Goal: Information Seeking & Learning: Learn about a topic

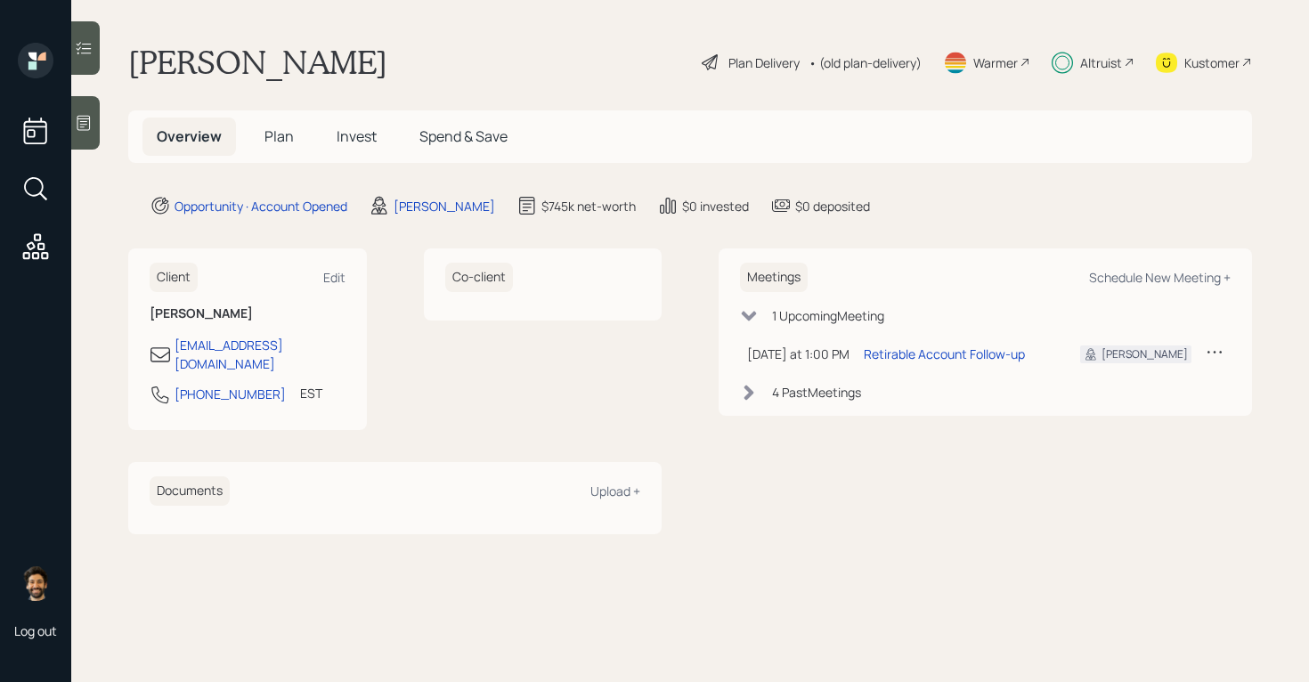
click at [356, 129] on span "Invest" at bounding box center [357, 136] width 40 height 20
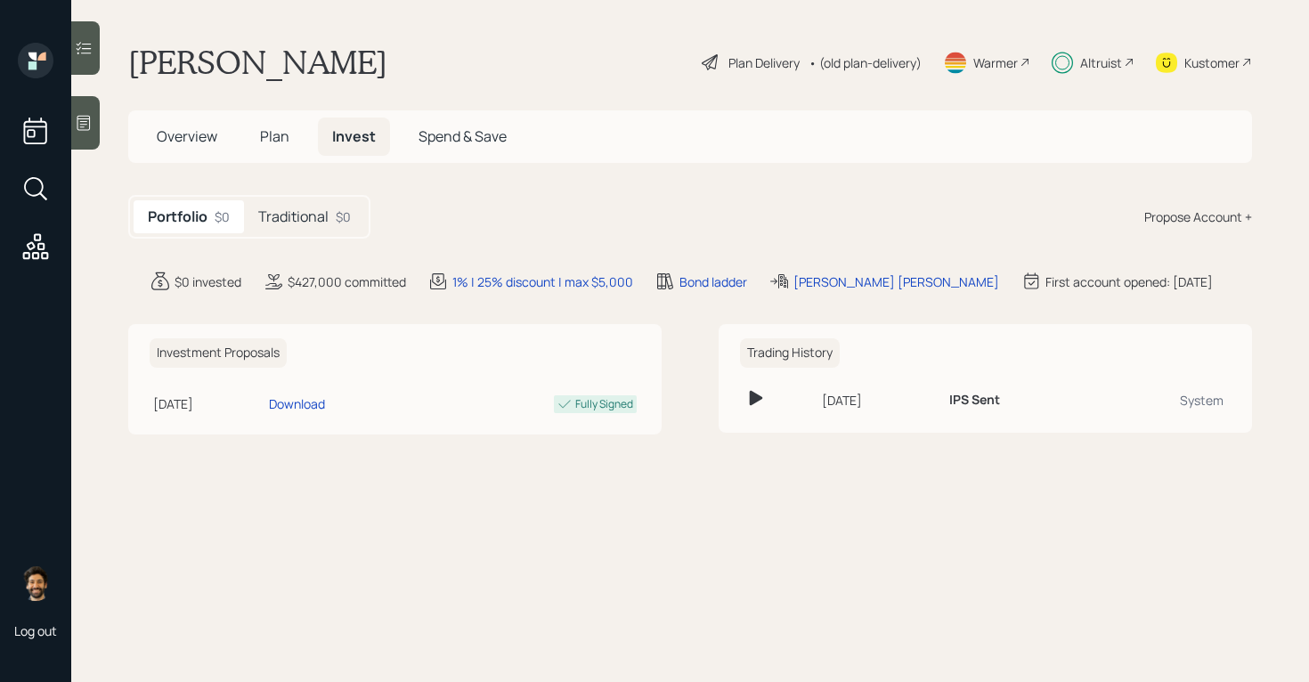
click at [335, 220] on div "Traditional $0" at bounding box center [304, 216] width 121 height 33
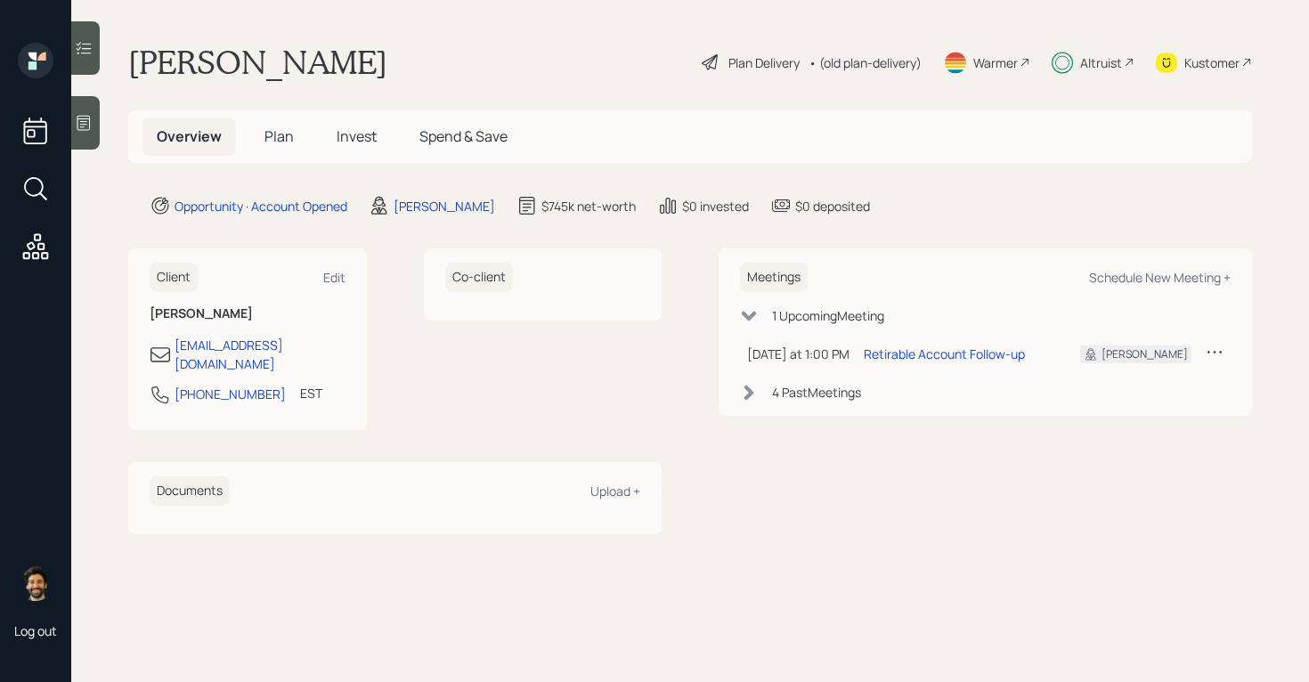
click at [1092, 66] on div "Altruist" at bounding box center [1101, 62] width 42 height 19
click at [270, 146] on h5 "Plan" at bounding box center [279, 137] width 58 height 38
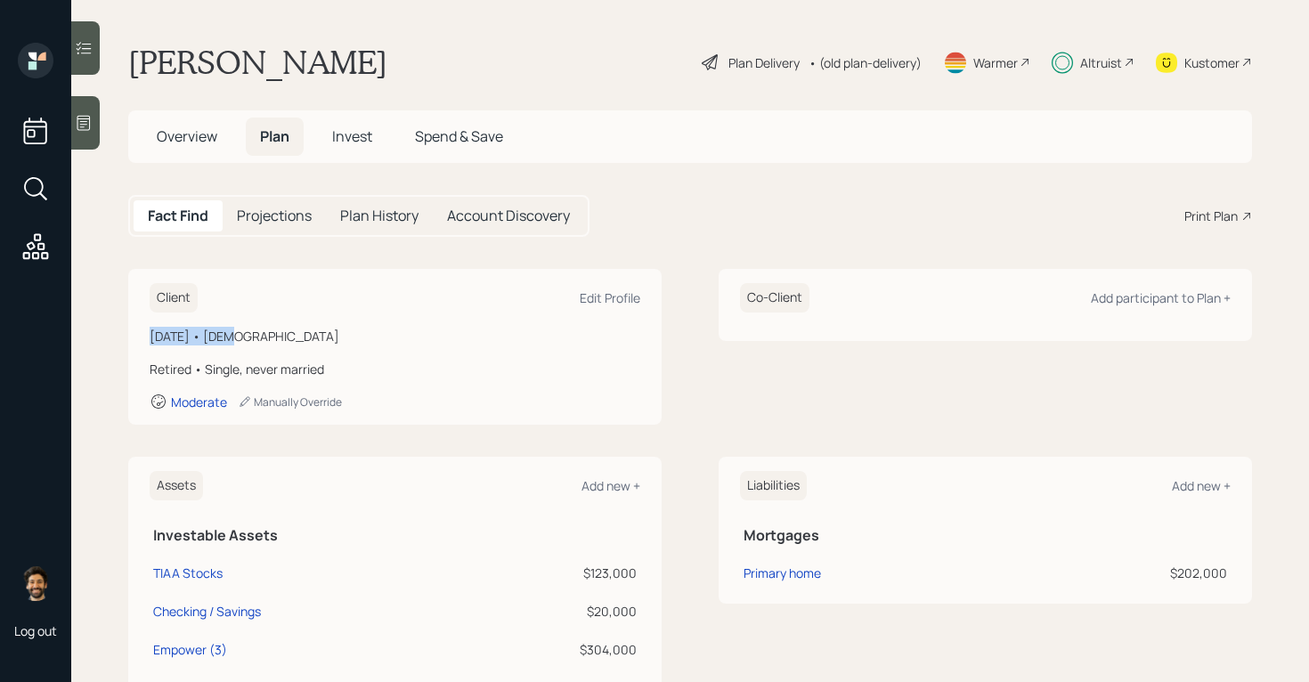
drag, startPoint x: 215, startPoint y: 329, endPoint x: 150, endPoint y: 331, distance: 65.9
click at [150, 331] on div "[DATE] • [DEMOGRAPHIC_DATA]" at bounding box center [395, 336] width 491 height 19
copy div "[DATE]"
drag, startPoint x: 185, startPoint y: 337, endPoint x: 699, endPoint y: 21, distance: 602.7
click at [0, 0] on div "Log out [PERSON_NAME] Plan Delivery • (old plan-delivery) Warmer Altruist Kusto…" at bounding box center [654, 341] width 1309 height 682
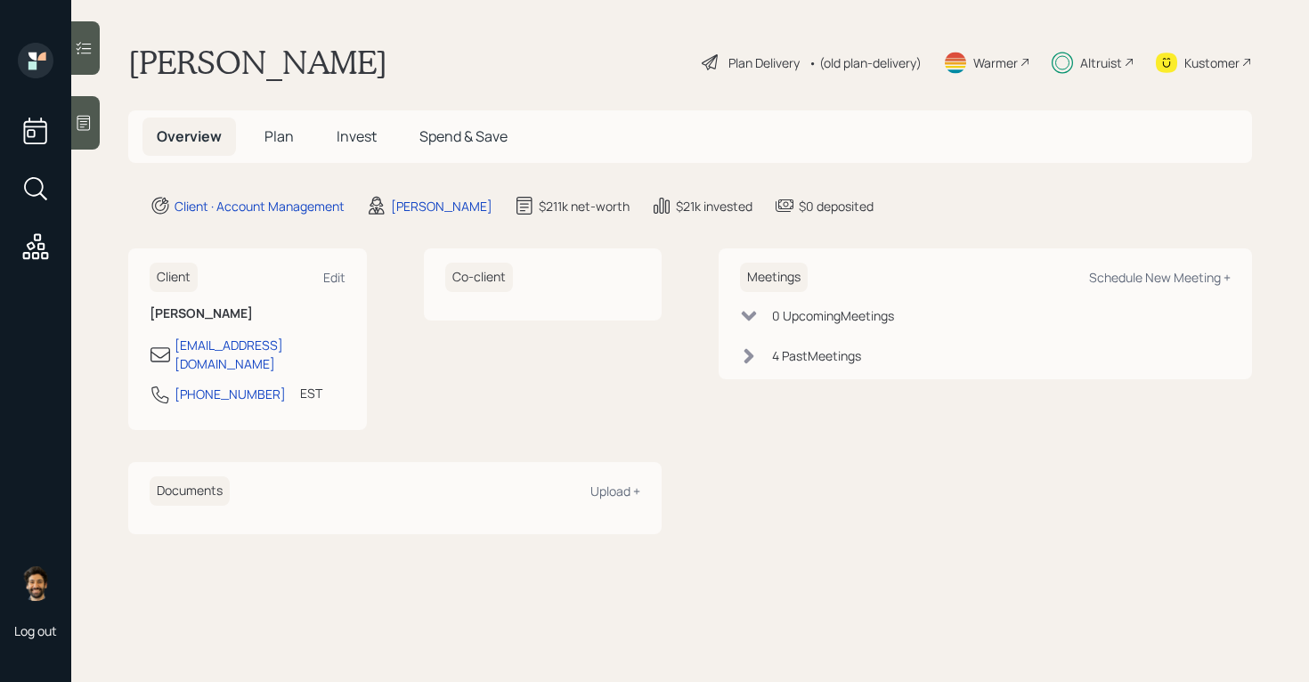
click at [1080, 57] on div "Altruist" at bounding box center [1101, 62] width 42 height 19
